Goal: Transaction & Acquisition: Purchase product/service

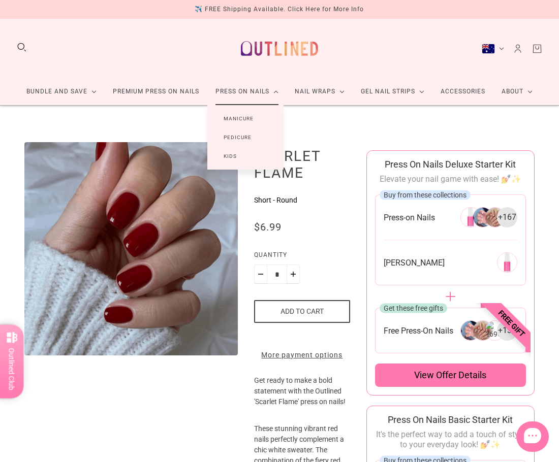
click at [238, 137] on link "Pedicure" at bounding box center [237, 137] width 60 height 19
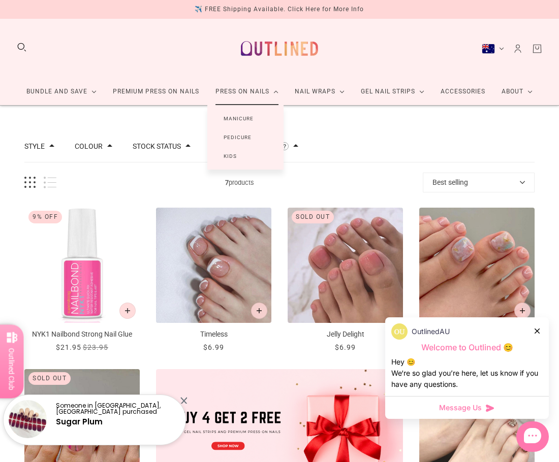
click at [236, 153] on link "Kids" at bounding box center [230, 156] width 46 height 19
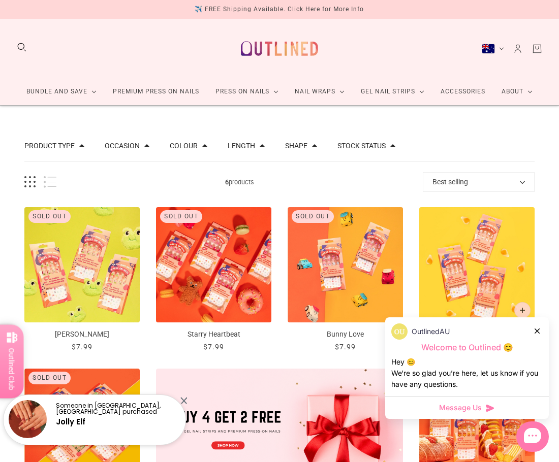
click at [185, 398] on div at bounding box center [183, 400] width 7 height 7
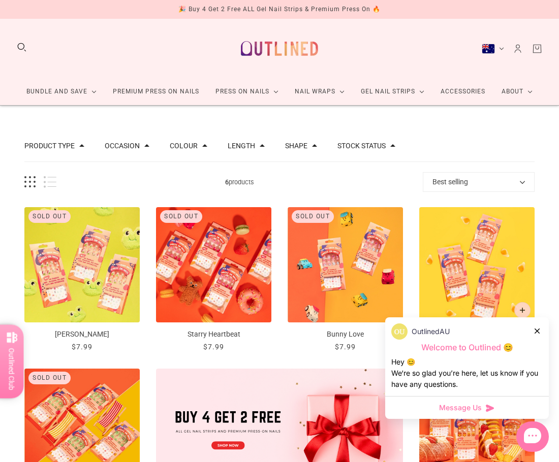
click at [538, 332] on icon at bounding box center [536, 331] width 5 height 5
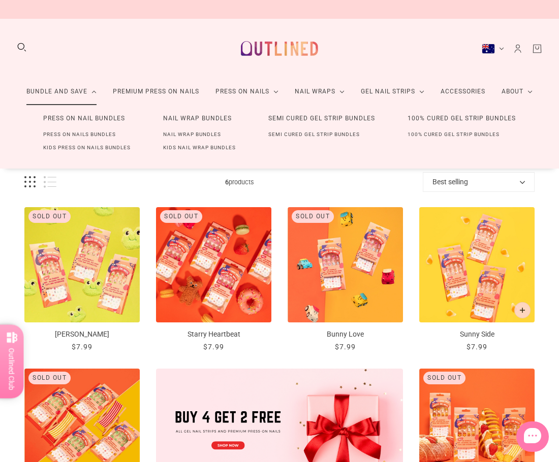
click at [83, 134] on link "Press On Nails Bundles" at bounding box center [79, 134] width 105 height 13
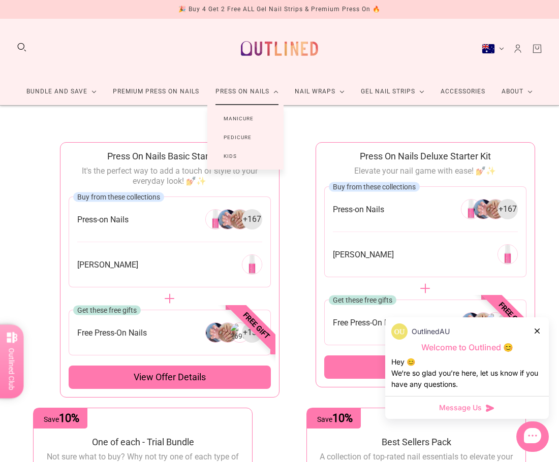
click at [241, 114] on link "Manicure" at bounding box center [238, 118] width 62 height 19
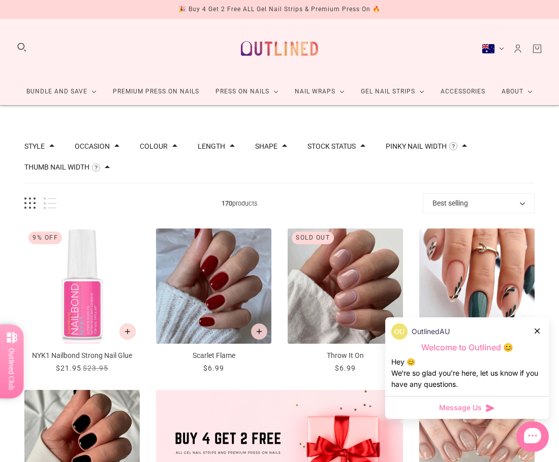
click at [540, 332] on div at bounding box center [537, 331] width 6 height 11
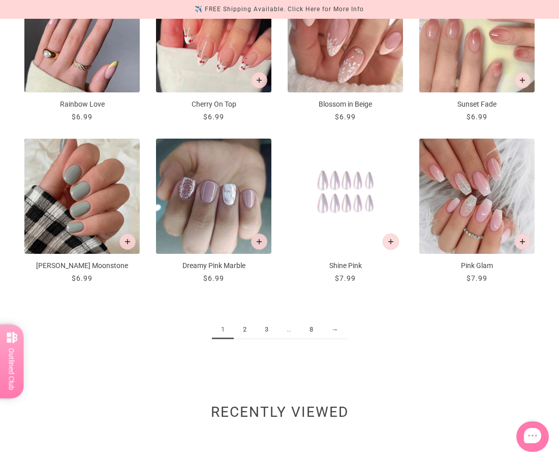
scroll to position [914, 0]
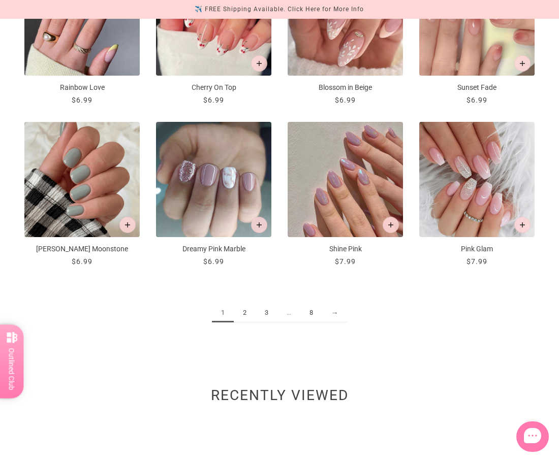
click at [243, 319] on link "2" at bounding box center [245, 313] width 22 height 19
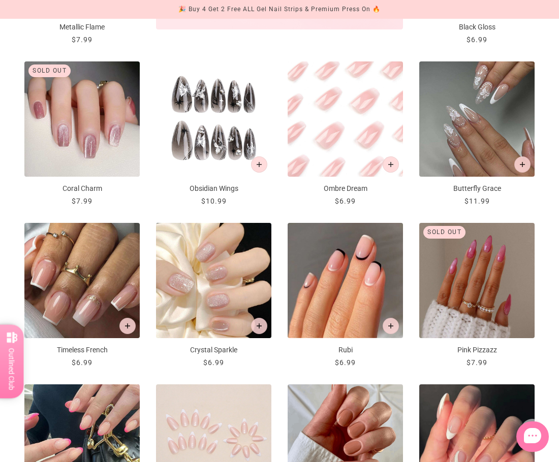
scroll to position [508, 0]
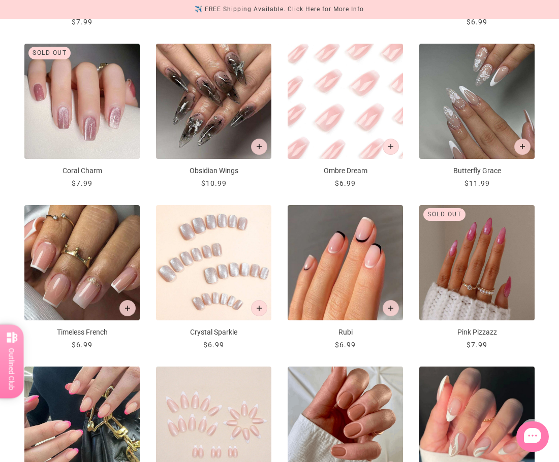
click at [227, 277] on img "Crystal Sparkle" at bounding box center [213, 262] width 115 height 115
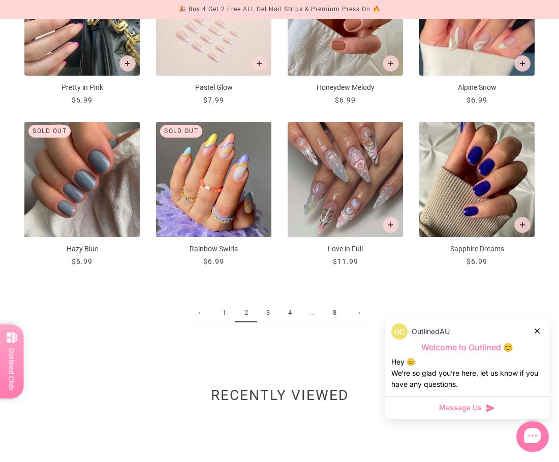
scroll to position [965, 0]
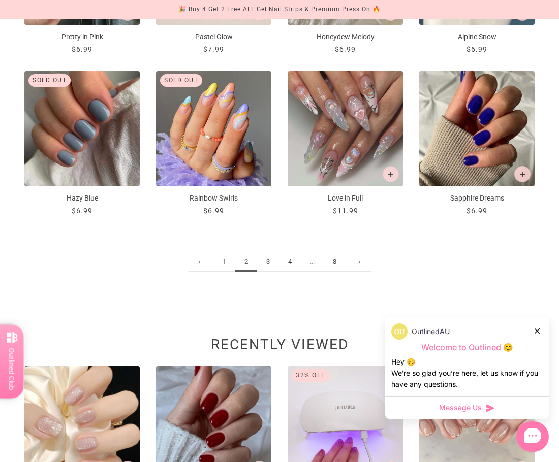
click at [267, 263] on link "3" at bounding box center [268, 262] width 22 height 19
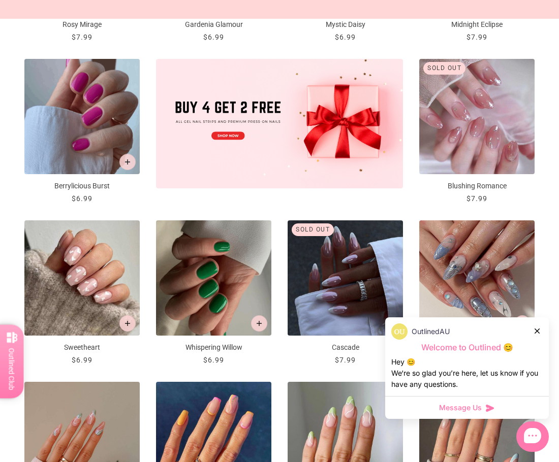
scroll to position [356, 0]
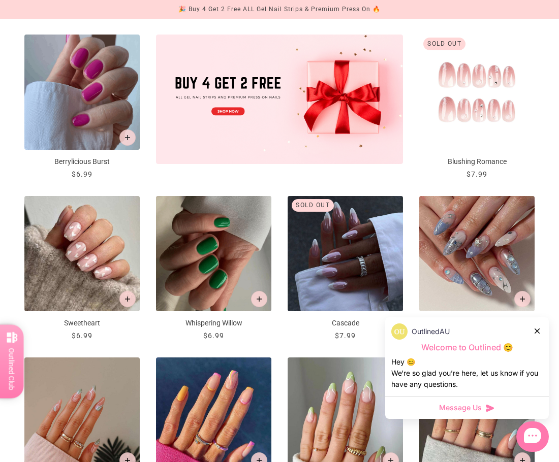
click at [479, 116] on img "Blushing Romance" at bounding box center [476, 92] width 115 height 115
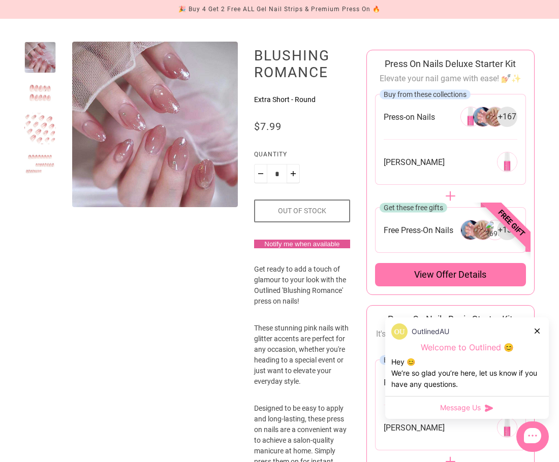
scroll to position [102, 0]
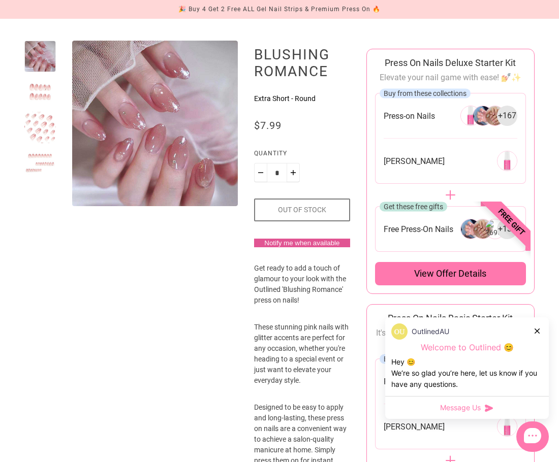
click at [49, 132] on div at bounding box center [39, 127] width 31 height 31
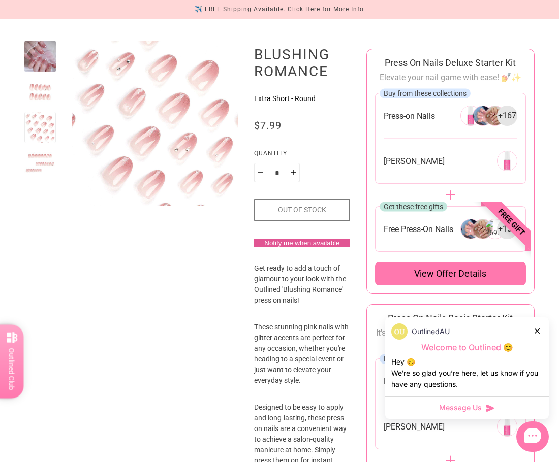
click at [41, 95] on div at bounding box center [39, 91] width 31 height 31
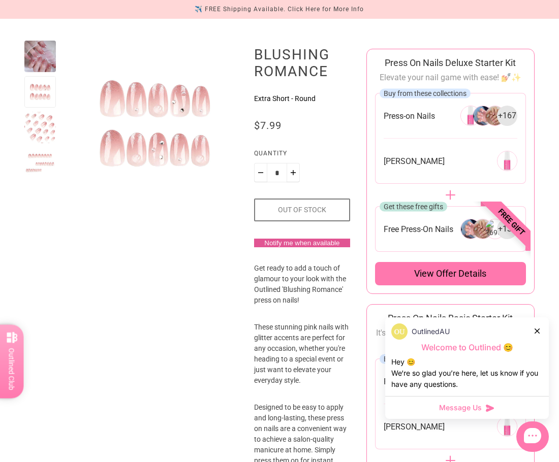
click at [47, 162] on div at bounding box center [39, 162] width 31 height 31
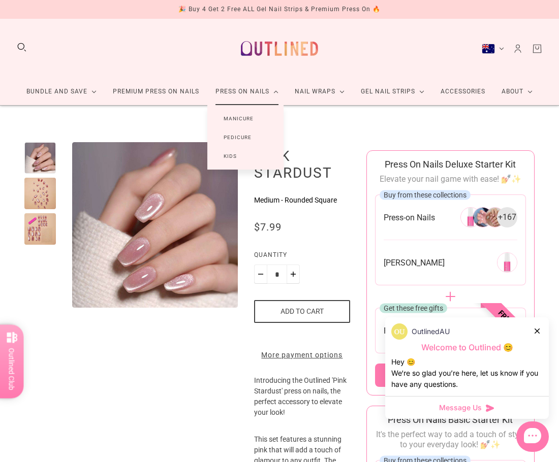
click at [248, 118] on link "Manicure" at bounding box center [238, 118] width 62 height 19
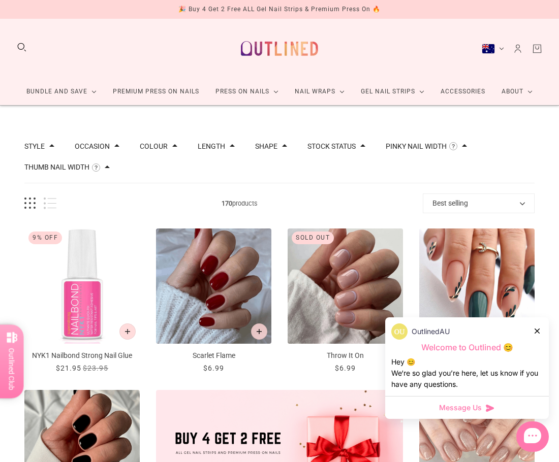
click at [21, 45] on button "Search" at bounding box center [21, 47] width 11 height 11
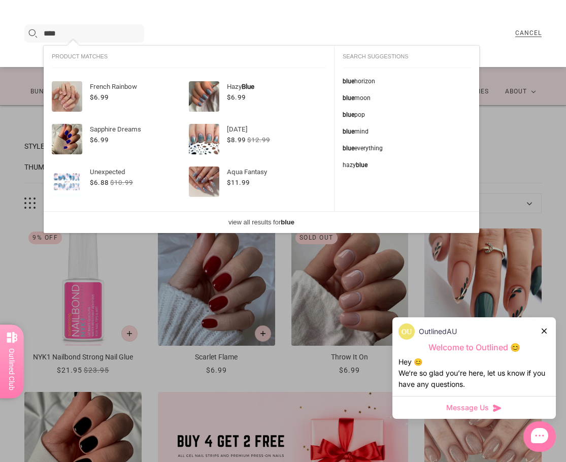
type input "****"
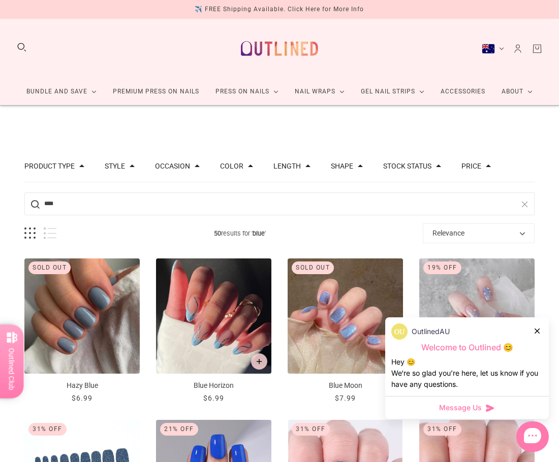
drag, startPoint x: 84, startPoint y: 204, endPoint x: -18, endPoint y: 201, distance: 102.2
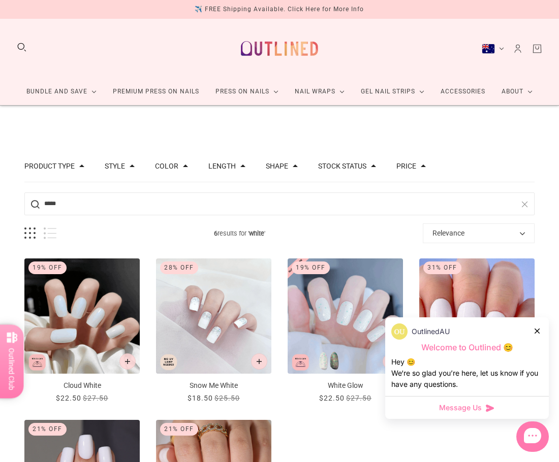
drag, startPoint x: 43, startPoint y: 204, endPoint x: -26, endPoint y: 206, distance: 69.1
click at [0, 206] on html "Skip to main content 🎉 Buy 4 Get 2 Free ALL Gel Nail Strips & Premium Press On …" at bounding box center [279, 445] width 559 height 891
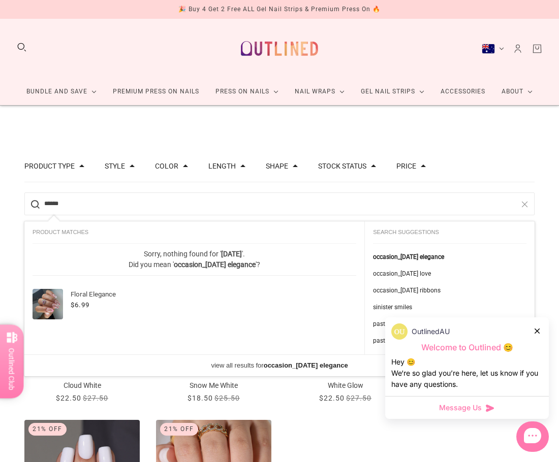
type input "******"
drag, startPoint x: 41, startPoint y: 303, endPoint x: 62, endPoint y: 326, distance: 30.9
click at [42, 304] on img at bounding box center [48, 304] width 30 height 30
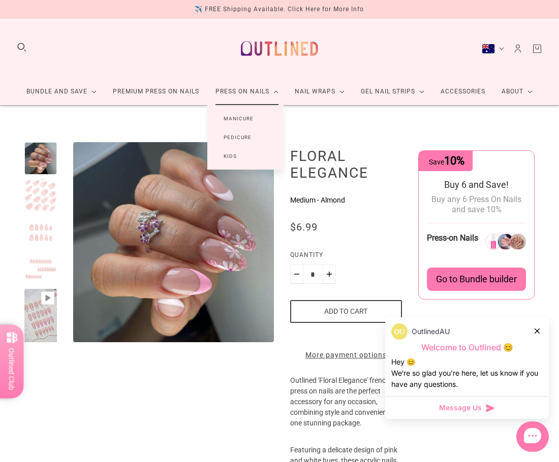
click at [247, 114] on link "Manicure" at bounding box center [238, 118] width 62 height 19
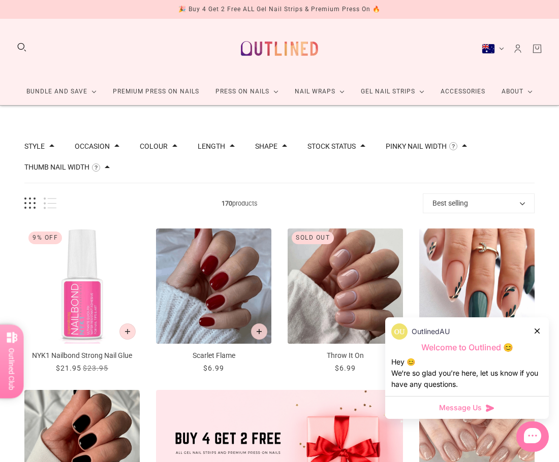
click at [21, 44] on button "Search" at bounding box center [21, 47] width 11 height 11
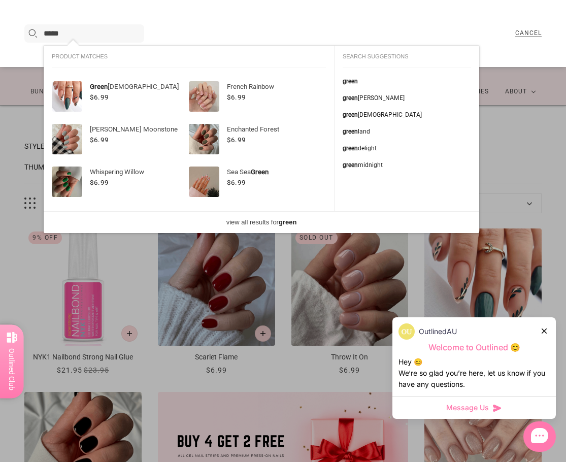
type input "*****"
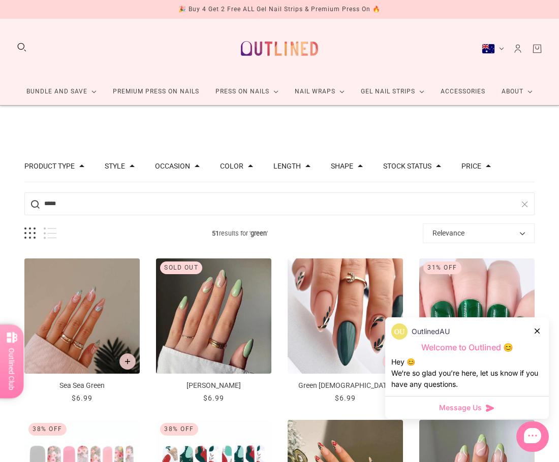
click at [539, 331] on icon at bounding box center [536, 331] width 5 height 5
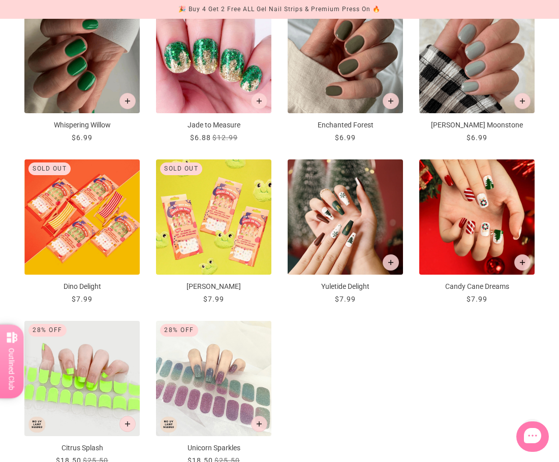
scroll to position [762, 0]
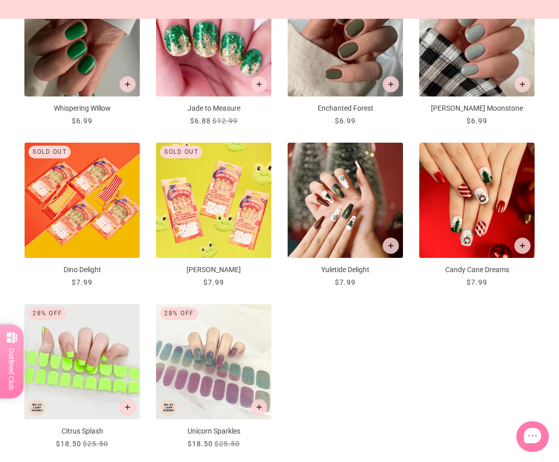
click at [481, 204] on img "Candy Cane Dreams" at bounding box center [476, 200] width 115 height 115
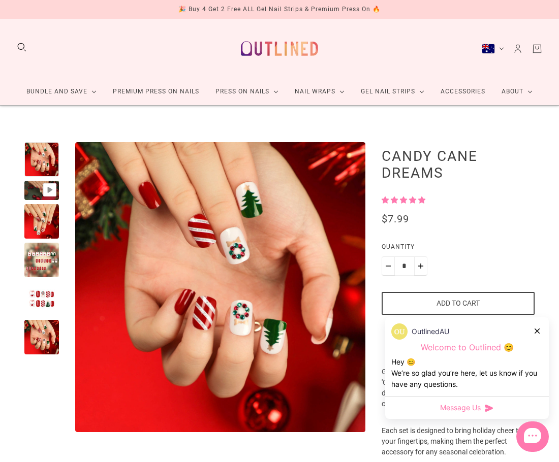
click at [41, 264] on div at bounding box center [41, 260] width 35 height 35
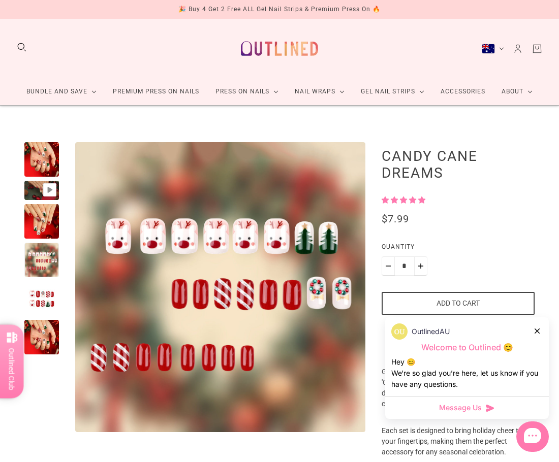
click at [50, 297] on div at bounding box center [41, 298] width 35 height 35
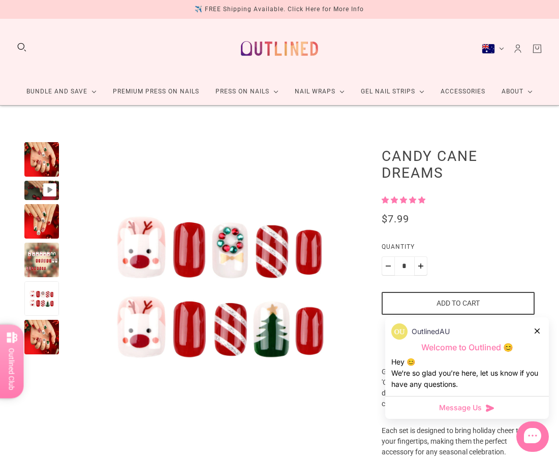
click at [45, 262] on div at bounding box center [41, 260] width 35 height 35
